Goal: Task Accomplishment & Management: Use online tool/utility

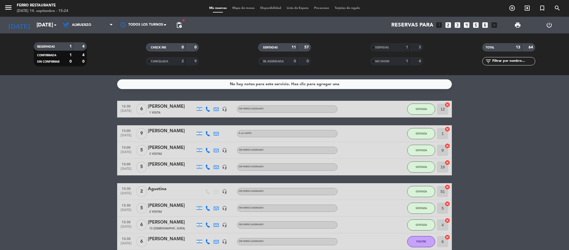
scroll to position [121, 0]
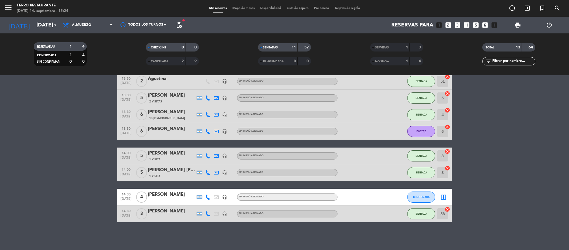
click at [470, 164] on bookings-row "12:30 [DATE] 6 [PERSON_NAME] 1 Visita headset_mic Sin menú asignado SENTADA 12 …" at bounding box center [284, 107] width 569 height 232
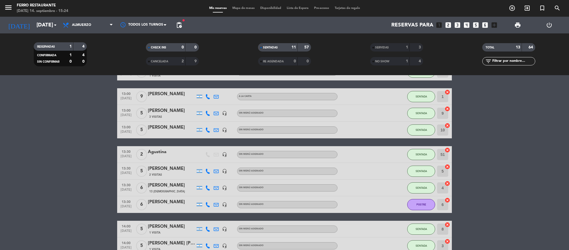
scroll to position [54, 0]
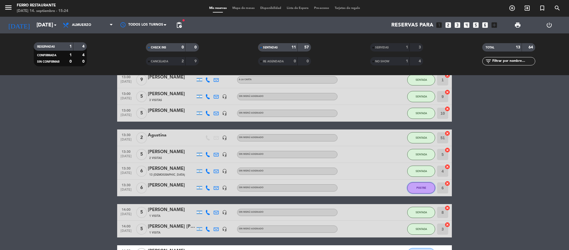
click at [427, 194] on button "POSTRE" at bounding box center [421, 188] width 28 height 11
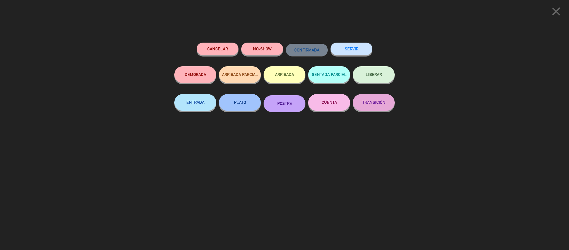
click at [365, 77] on span "LIBERAR" at bounding box center [373, 74] width 16 height 5
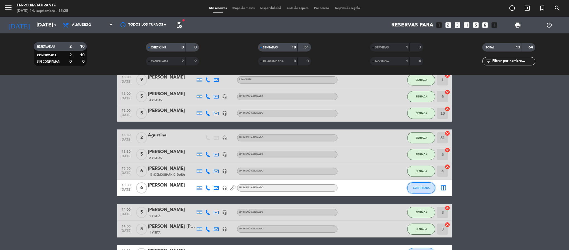
click at [422, 194] on button "CONFIRMADA" at bounding box center [421, 188] width 28 height 11
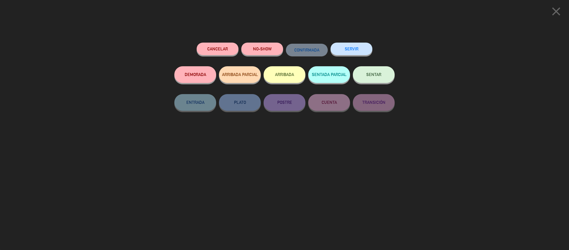
click at [365, 72] on button "SENTAR" at bounding box center [374, 74] width 42 height 17
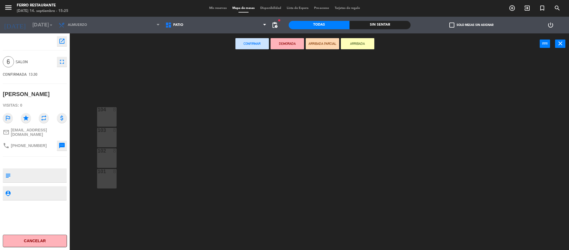
click at [365, 26] on div "Sin sentar" at bounding box center [379, 25] width 61 height 8
click at [190, 25] on span "Patio" at bounding box center [216, 25] width 107 height 12
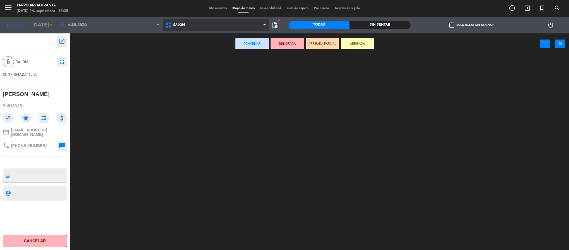
click at [193, 54] on ng-component "menu [PERSON_NAME] Restaurante [DATE] 14. septiembre - 15:25 Mis reservas Mapa …" at bounding box center [284, 126] width 569 height 252
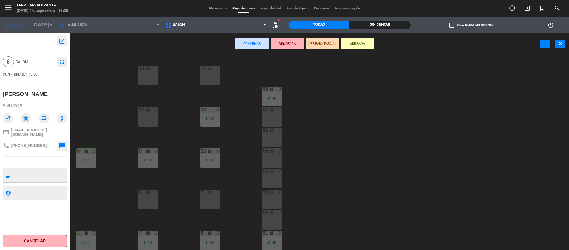
click at [145, 198] on div "6 lock 4" at bounding box center [148, 200] width 20 height 20
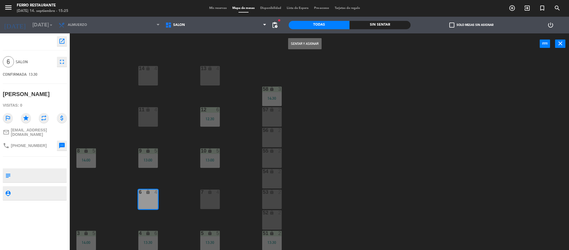
click at [310, 45] on button "Sentar y Asignar" at bounding box center [304, 43] width 33 height 11
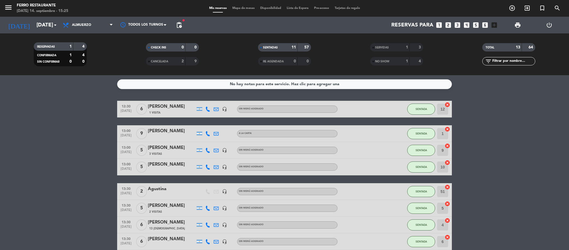
click at [517, 234] on bookings-row "12:30 [DATE] 6 [PERSON_NAME] 1 Visita headset_mic Sin menú asignado SENTADA 12 …" at bounding box center [284, 217] width 569 height 232
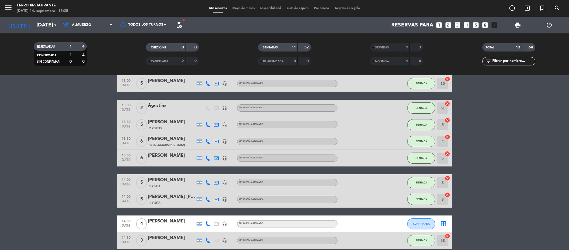
scroll to position [100, 0]
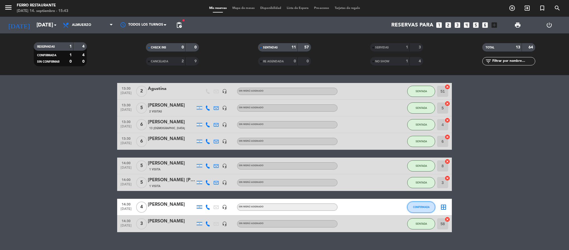
click at [419, 209] on span "CONFIRMADA" at bounding box center [421, 207] width 16 height 3
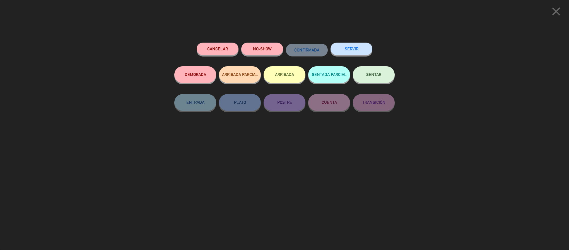
click at [377, 79] on button "SENTAR" at bounding box center [374, 74] width 42 height 17
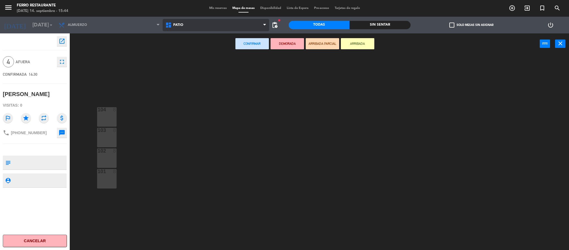
click at [194, 28] on span "Patio" at bounding box center [216, 25] width 107 height 12
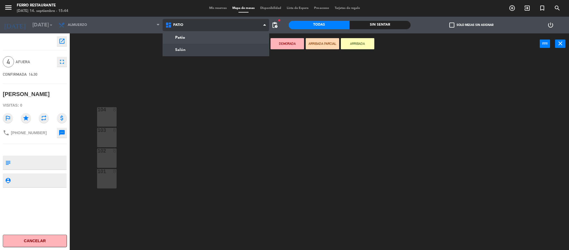
click at [191, 48] on ng-component "menu [PERSON_NAME] Restaurante [DATE] 14. septiembre - 15:44 Mis reservas Mapa …" at bounding box center [284, 126] width 569 height 252
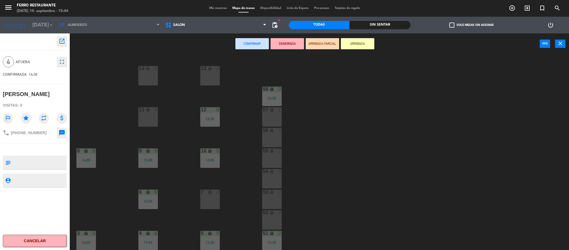
click at [145, 110] on div "lock" at bounding box center [147, 109] width 9 height 5
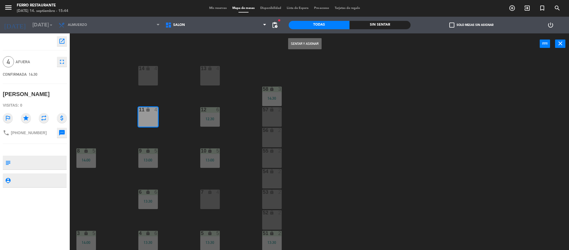
click at [304, 45] on button "Sentar y Asignar" at bounding box center [304, 43] width 33 height 11
